Goal: Task Accomplishment & Management: Manage account settings

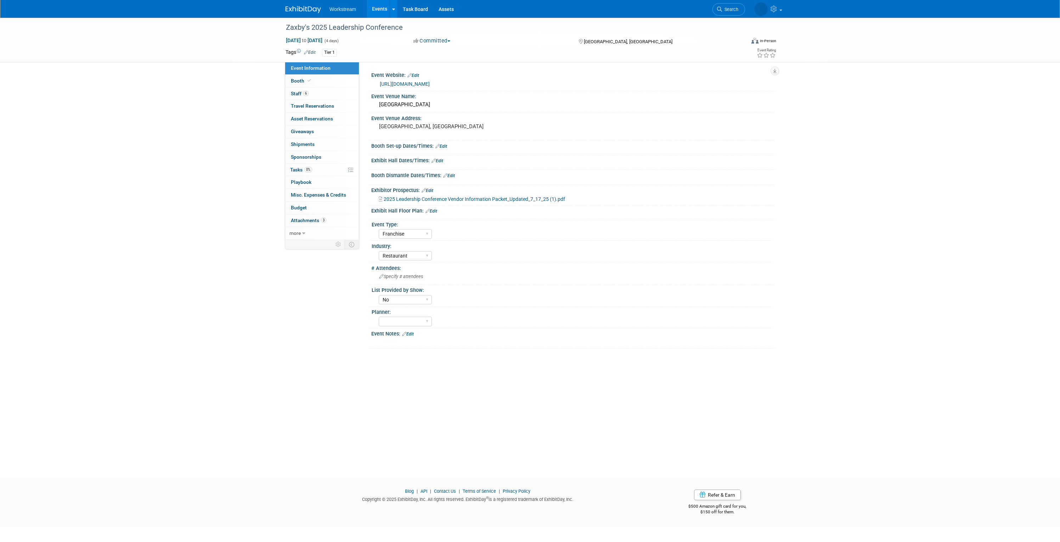
select select "Franchise"
select select "Restaurant"
select select "No"
click at [346, 13] on ul "Workstream Events Add Event Bulk Upload Events Shareable Event Boards Recently …" at bounding box center [397, 9] width 135 height 18
click at [373, 11] on link "Events" at bounding box center [380, 9] width 26 height 18
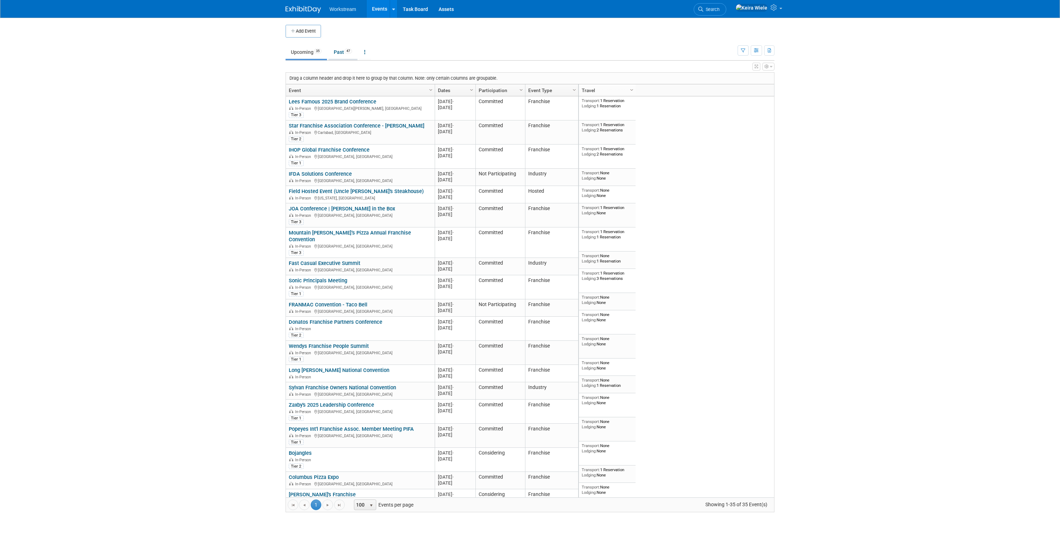
click at [351, 47] on link "Past 47" at bounding box center [342, 51] width 29 height 13
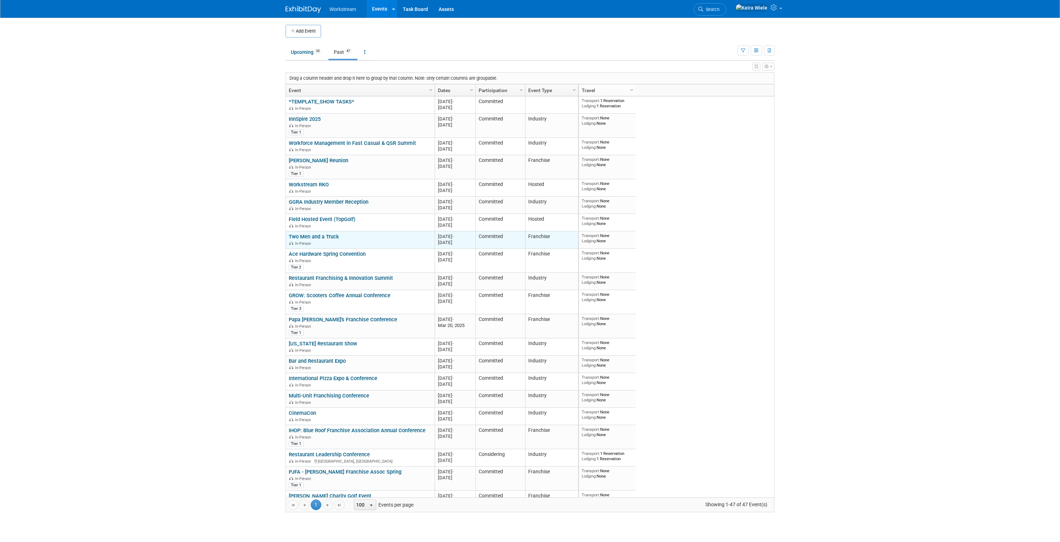
click at [335, 235] on link "Two Men and a Truck" at bounding box center [314, 236] width 50 height 6
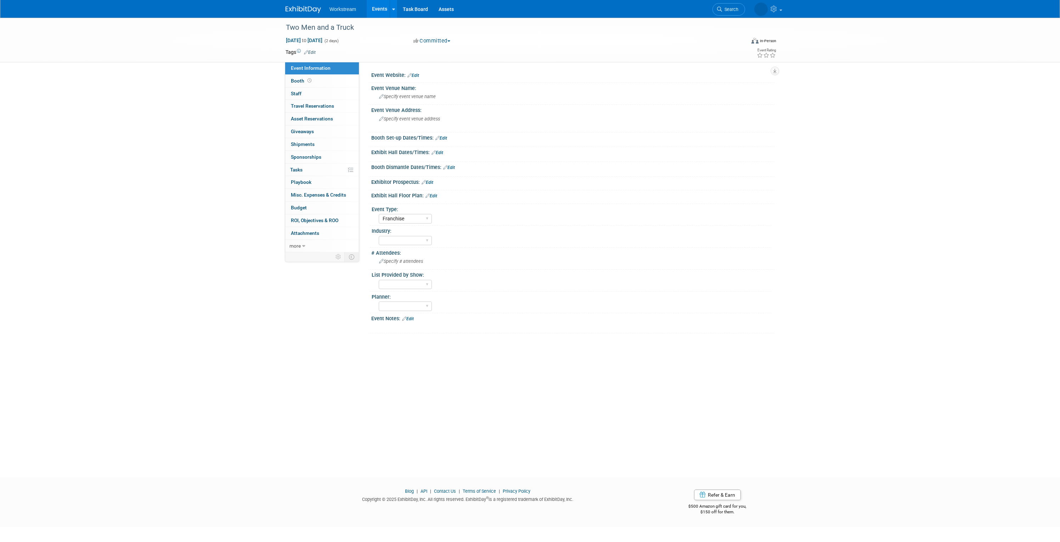
select select "Franchise"
click at [305, 54] on icon at bounding box center [306, 52] width 4 height 5
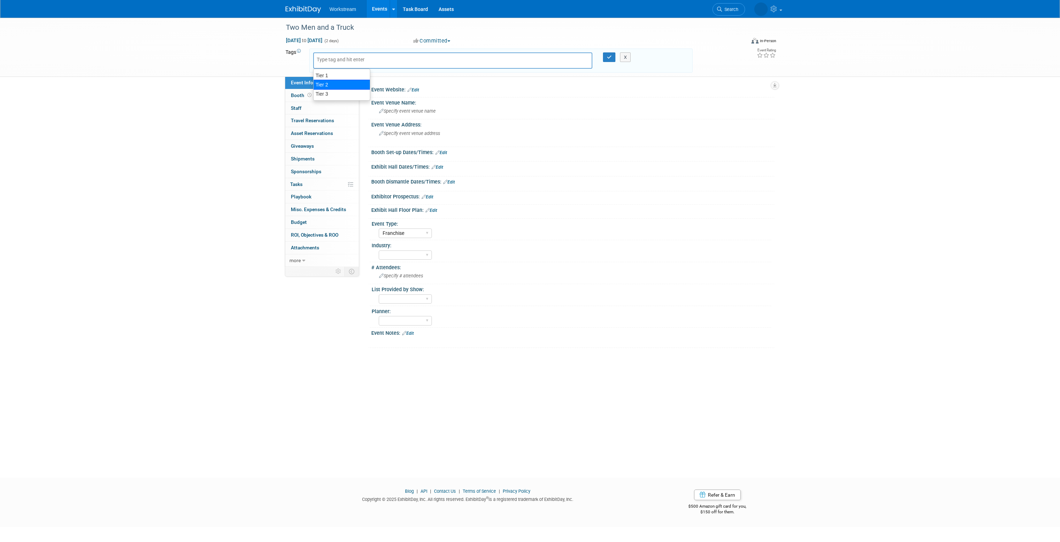
click at [333, 89] on div "Tier 3" at bounding box center [342, 93] width 56 height 9
type input "Tier 3"
click at [612, 55] on button "button" at bounding box center [609, 57] width 13 height 10
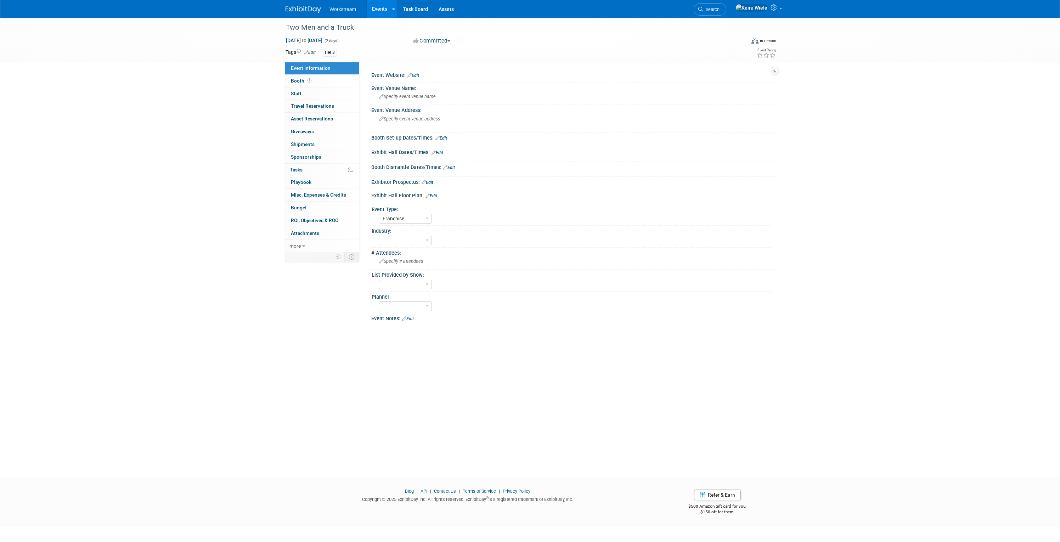
click at [378, 14] on link "Events" at bounding box center [380, 9] width 26 height 18
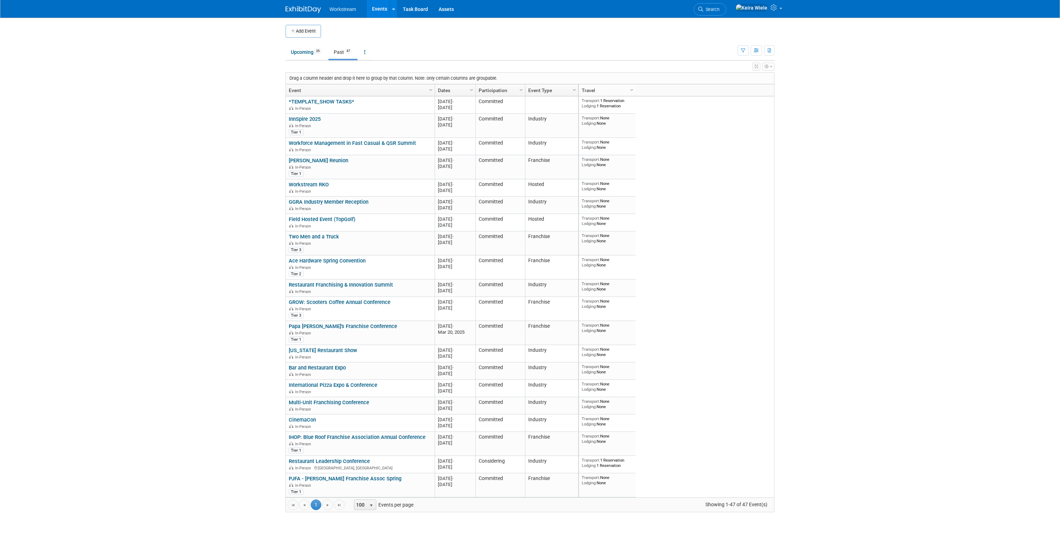
click at [260, 72] on body "Workstream Events Add Event Bulk Upload Events Shareable Event Boards Recently …" at bounding box center [530, 271] width 1060 height 542
